Goal: Find specific page/section: Find specific page/section

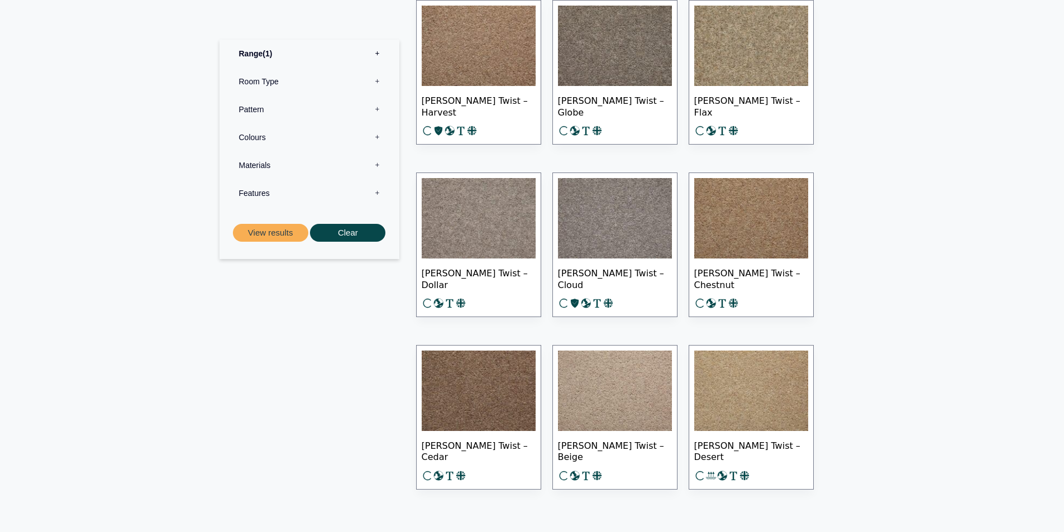
scroll to position [1429, 0]
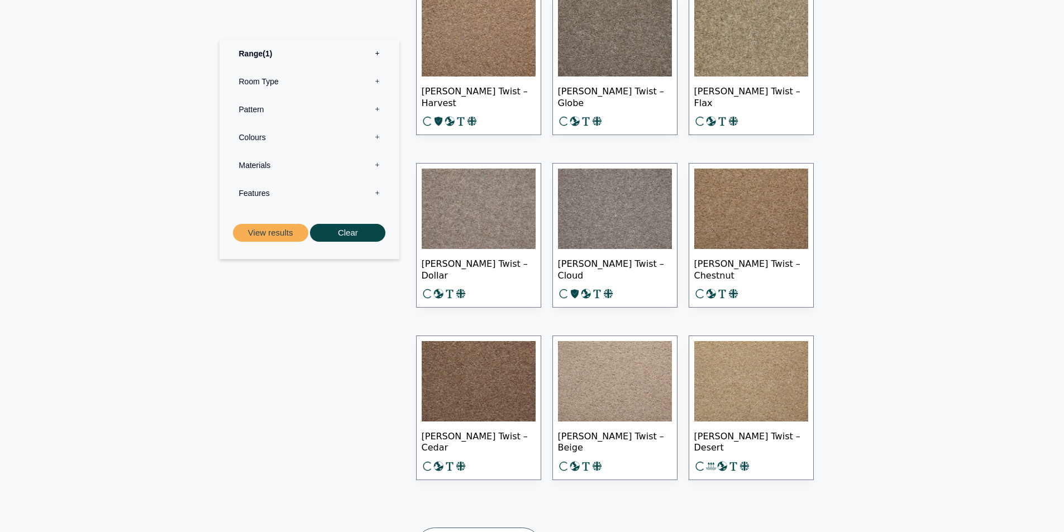
click at [380, 167] on label "Materials 0" at bounding box center [309, 165] width 163 height 28
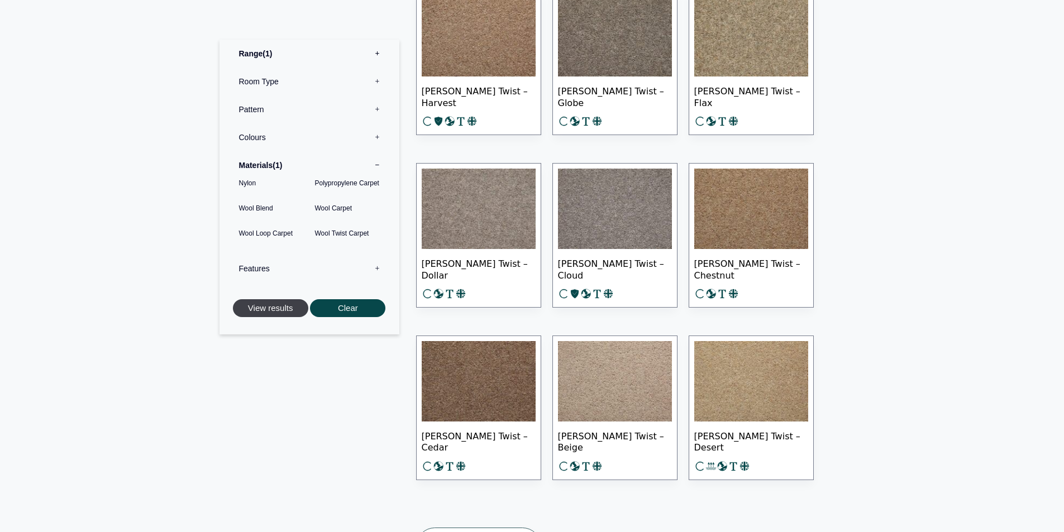
click at [302, 306] on button "View results" at bounding box center [270, 308] width 75 height 18
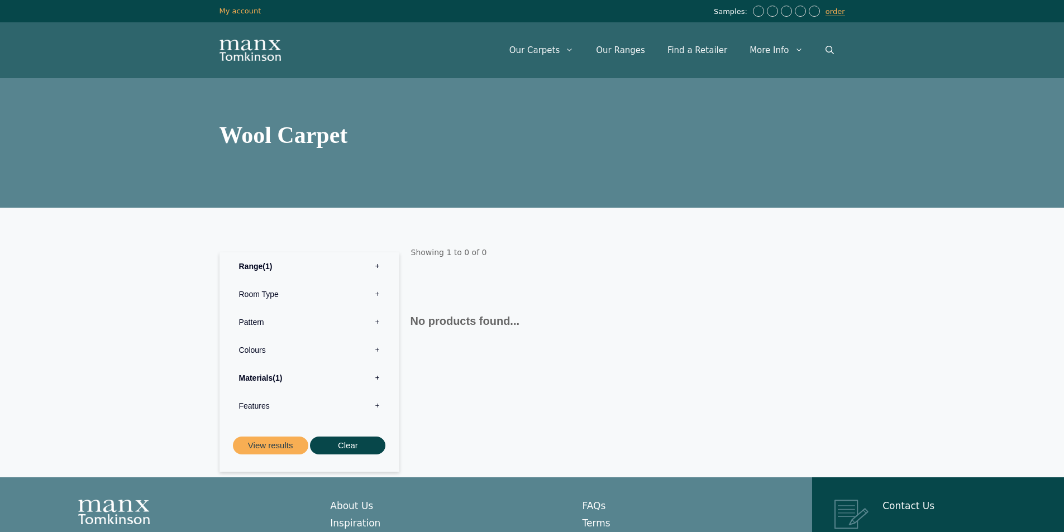
click at [235, 42] on img "Site" at bounding box center [250, 50] width 61 height 21
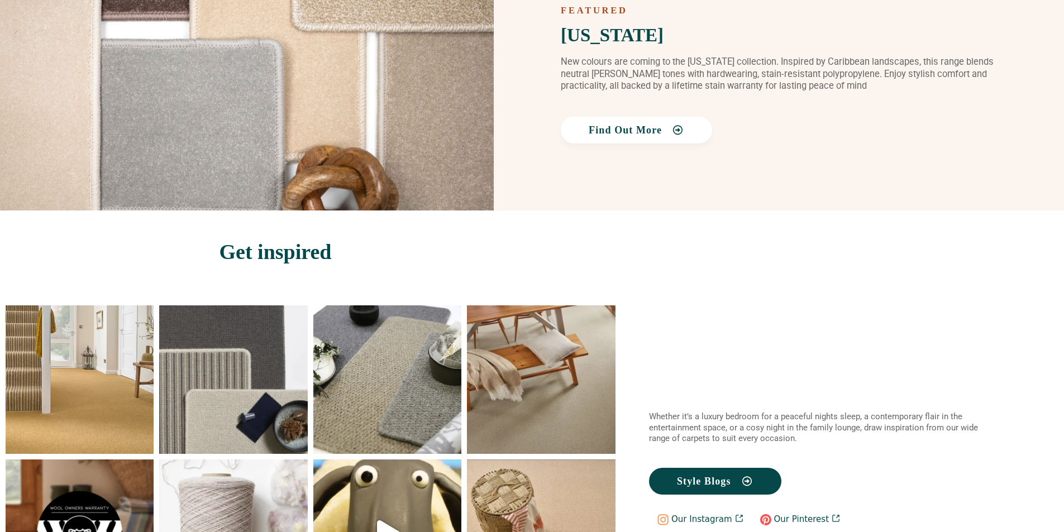
scroll to position [1484, 0]
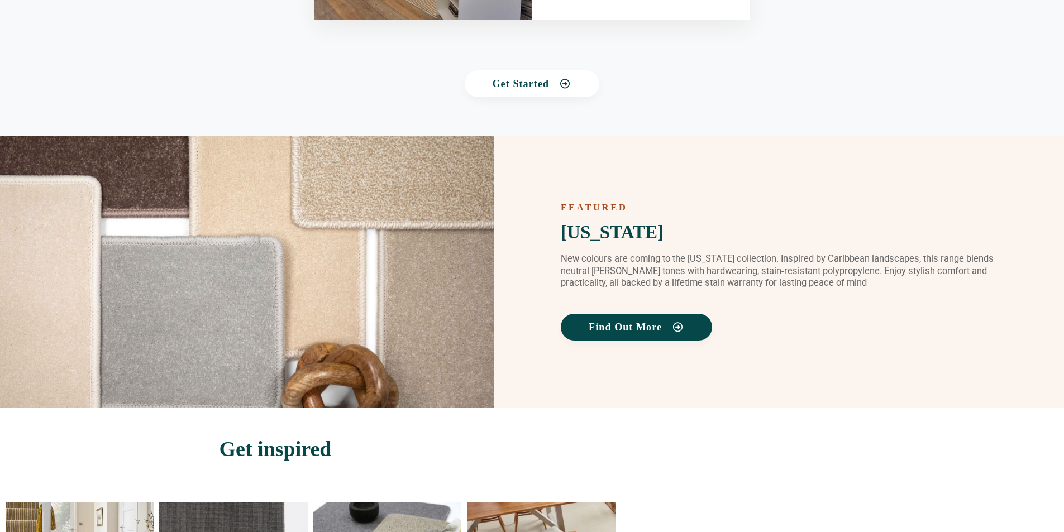
click at [616, 321] on link "Find Out More" at bounding box center [636, 327] width 151 height 27
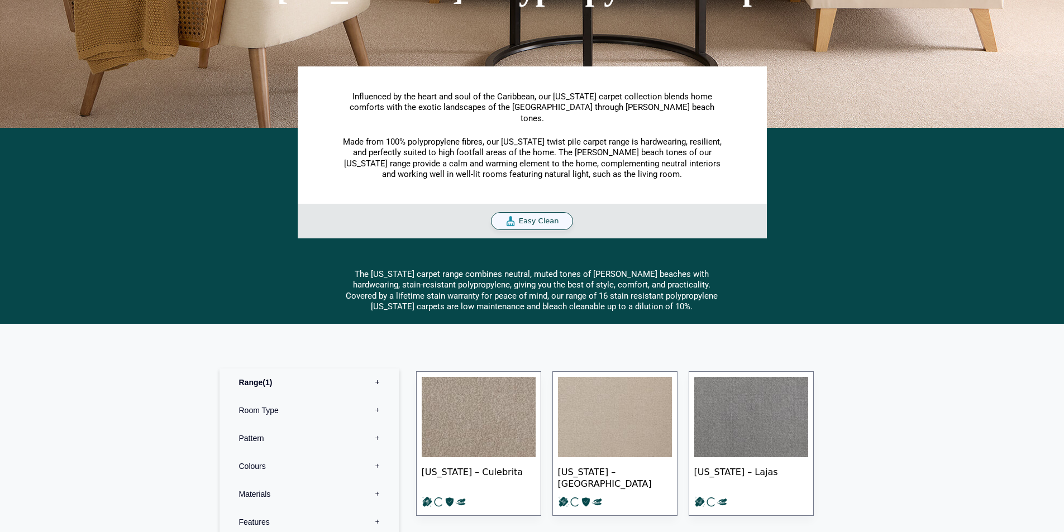
scroll to position [166, 0]
